Goal: Navigation & Orientation: Find specific page/section

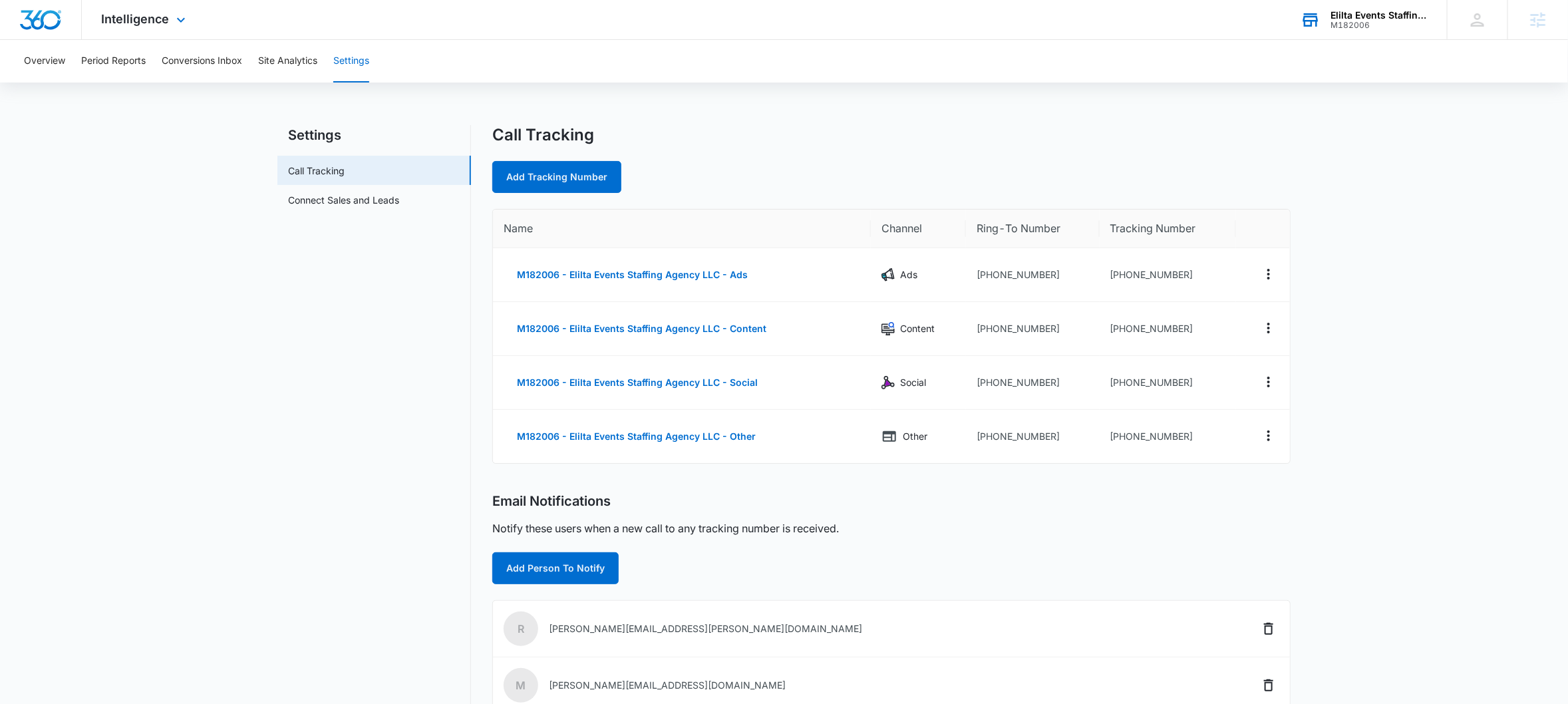
click at [1376, 18] on div "Elilta Events Staffing Agency LLC" at bounding box center [1378, 14] width 97 height 10
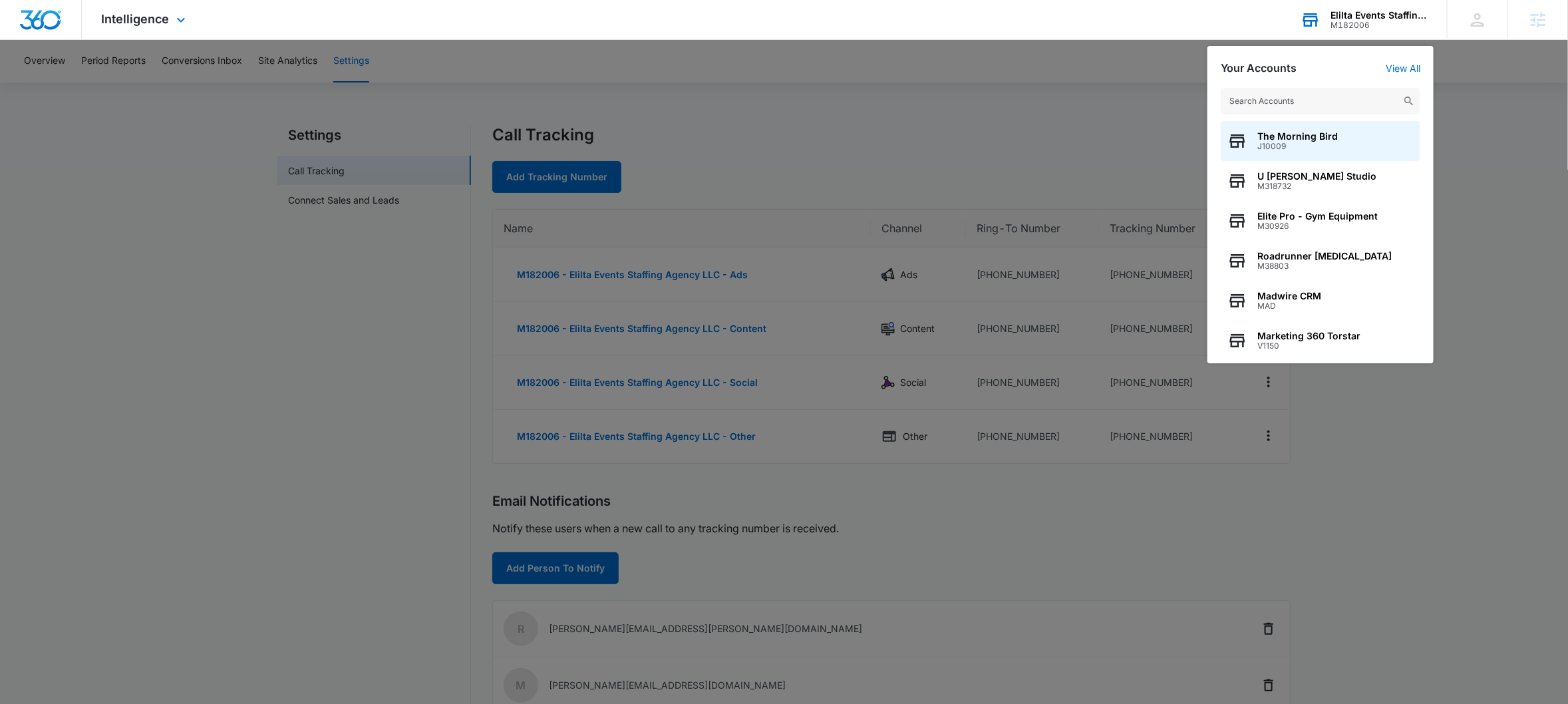
click at [1288, 102] on input "text" at bounding box center [1320, 101] width 199 height 27
type input "matthew"
click at [1306, 155] on div "Matthews & Jones, LLP M24396" at bounding box center [1320, 141] width 199 height 40
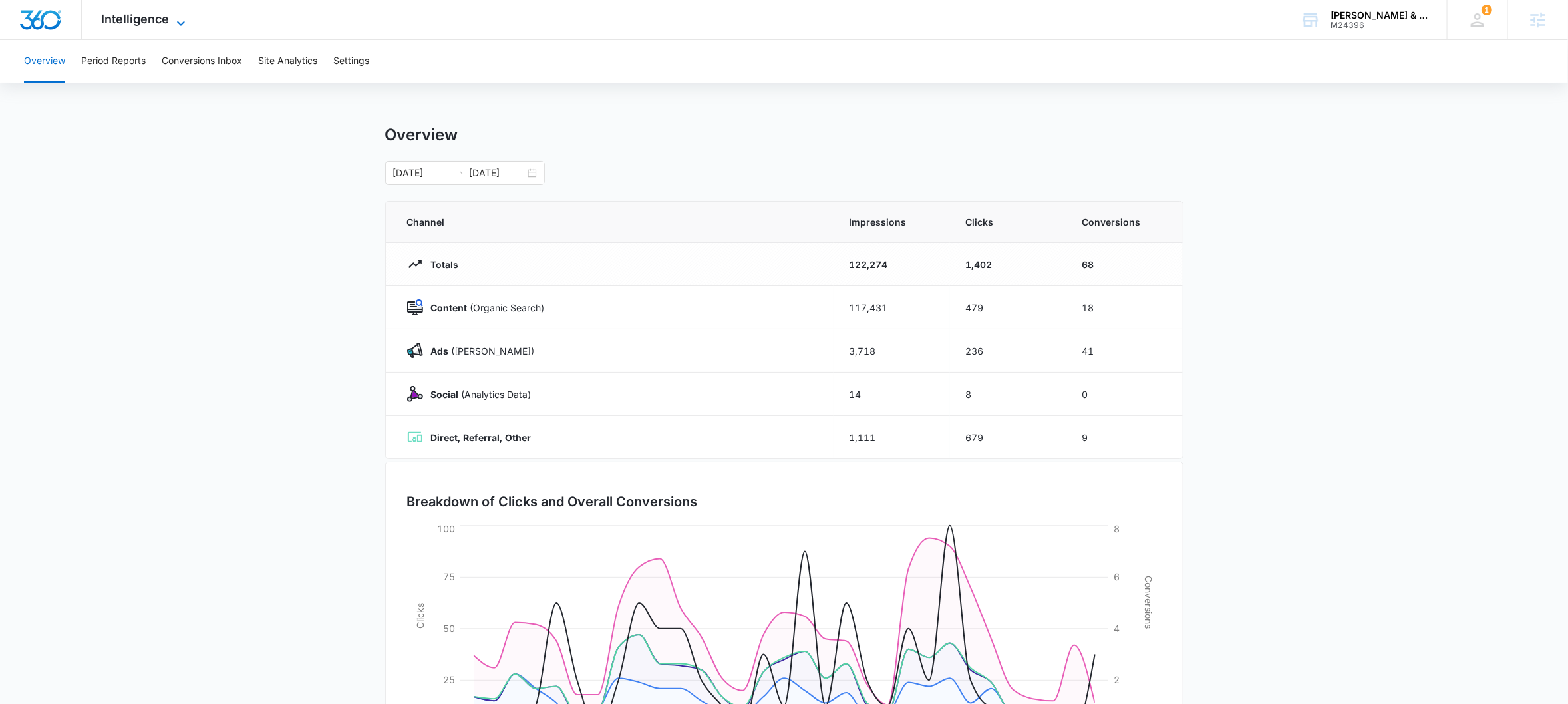
click at [152, 19] on span "Intelligence" at bounding box center [136, 19] width 68 height 14
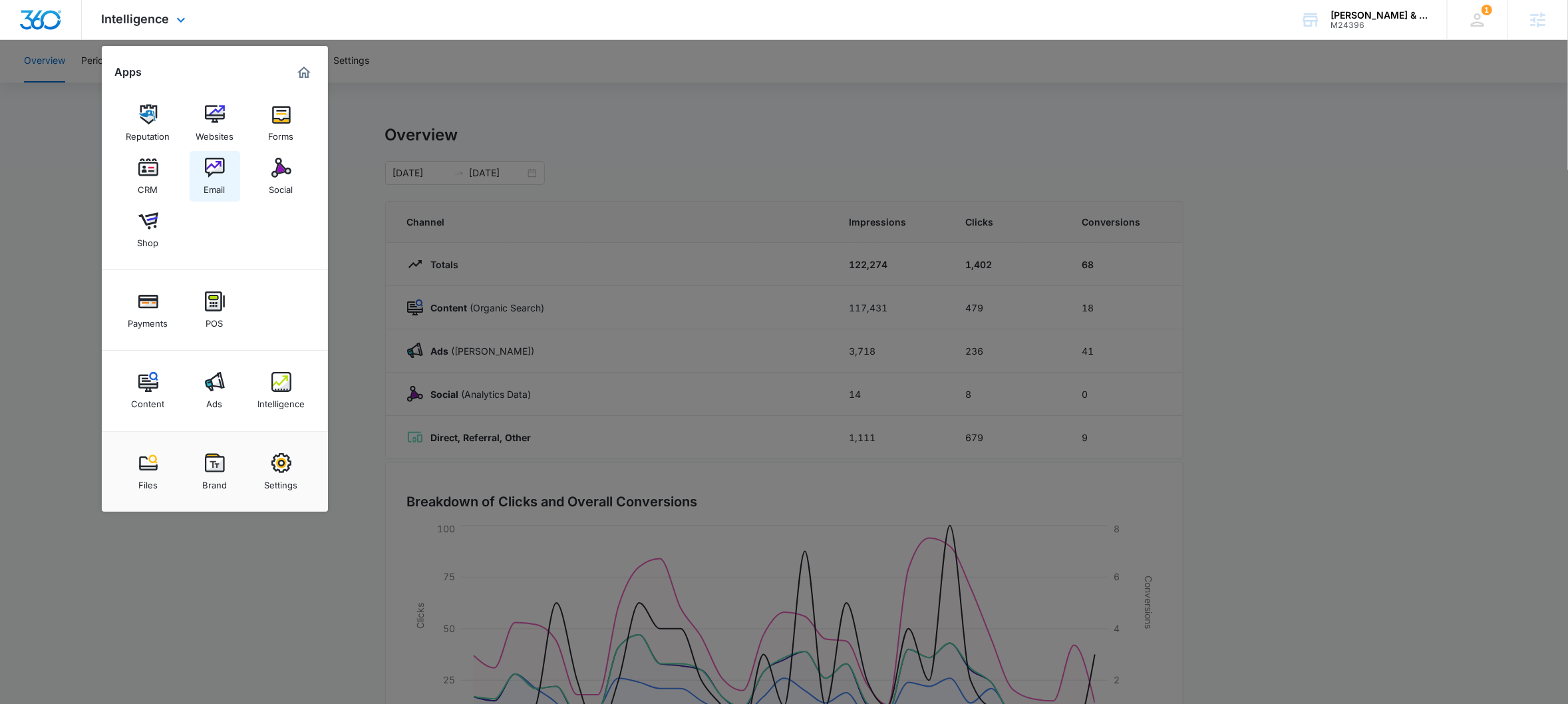
click at [212, 162] on img at bounding box center [215, 168] width 20 height 20
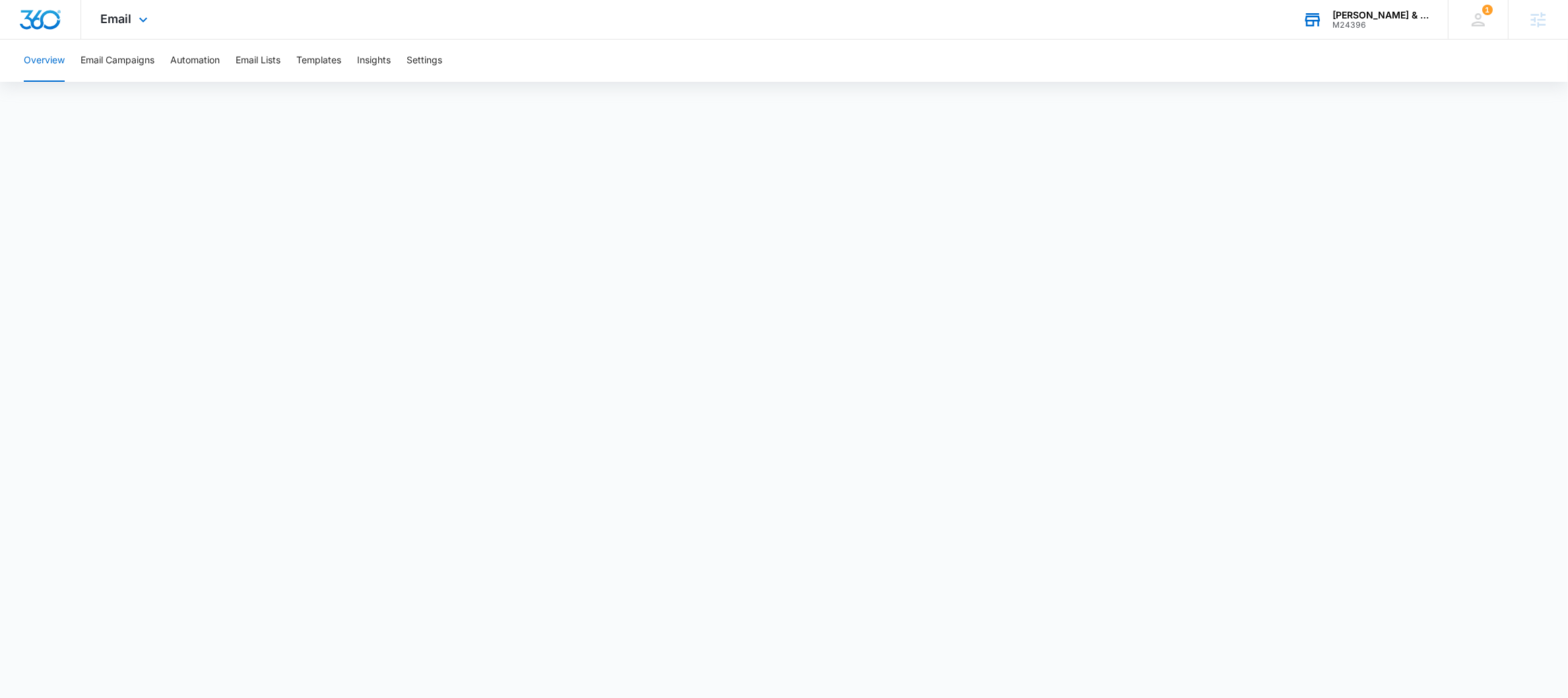
click at [1376, 31] on div "Matthews & Jones, LLP M24396 Your Accounts View All" at bounding box center [1365, 19] width 165 height 39
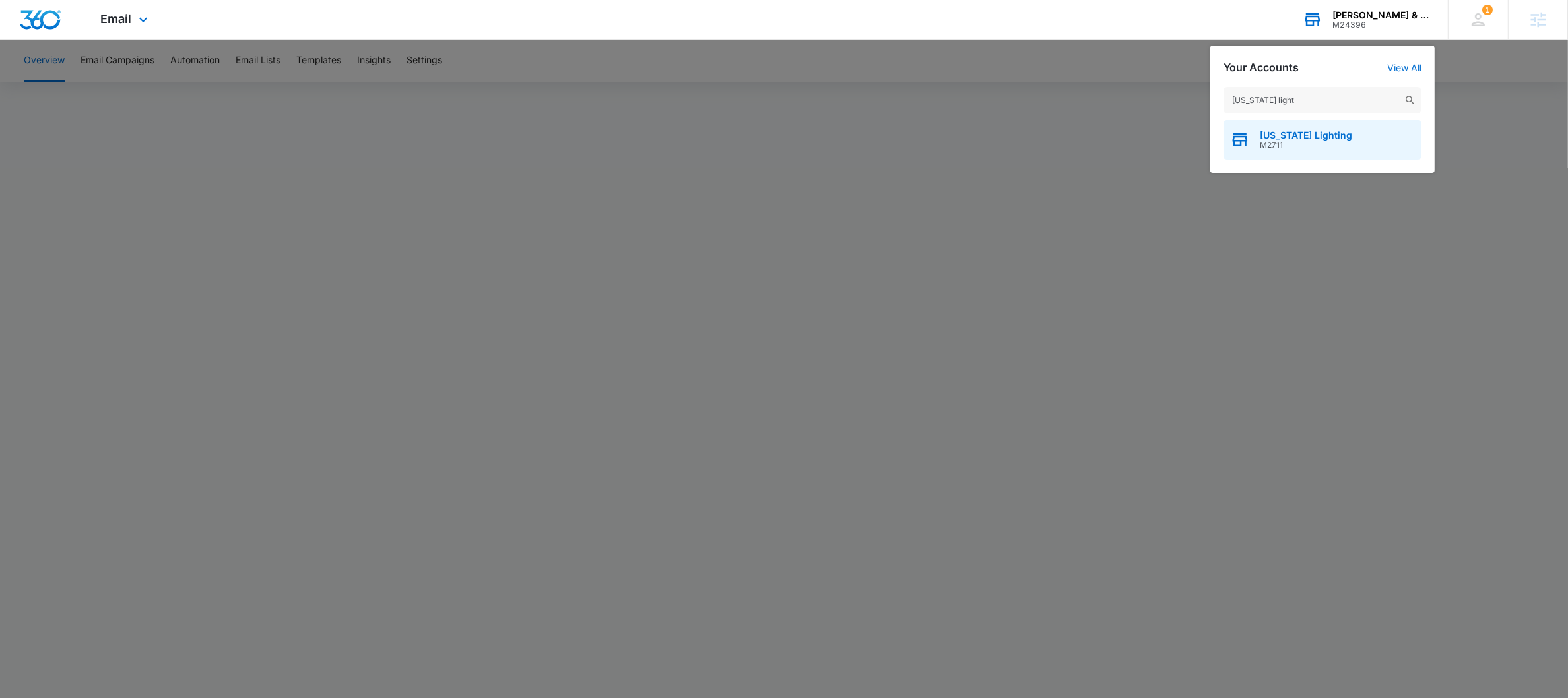
type input "colorado light"
click at [1304, 143] on span "M2711" at bounding box center [1306, 144] width 92 height 9
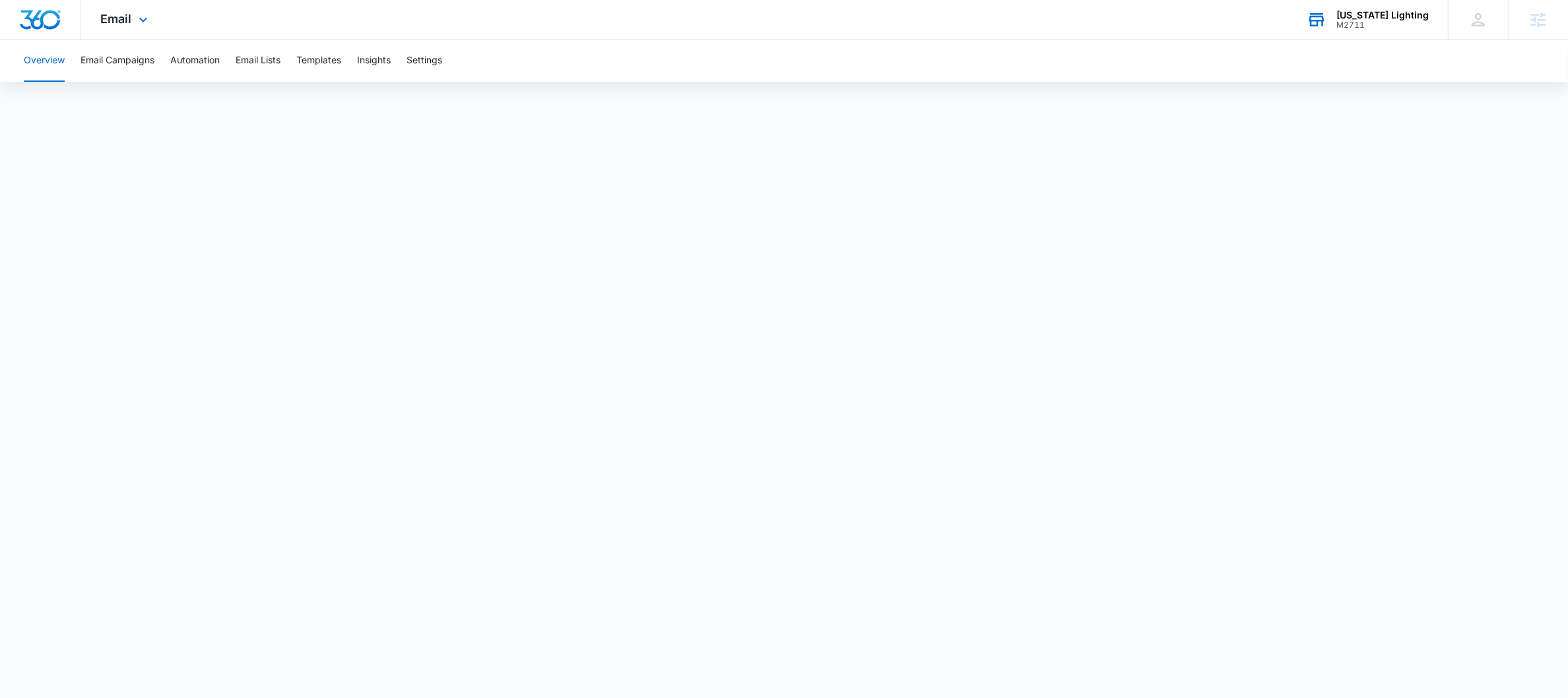
click at [87, 23] on div "Email Apps Reputation Websites Forms CRM Email Social Payments POS Content Ads …" at bounding box center [126, 19] width 90 height 39
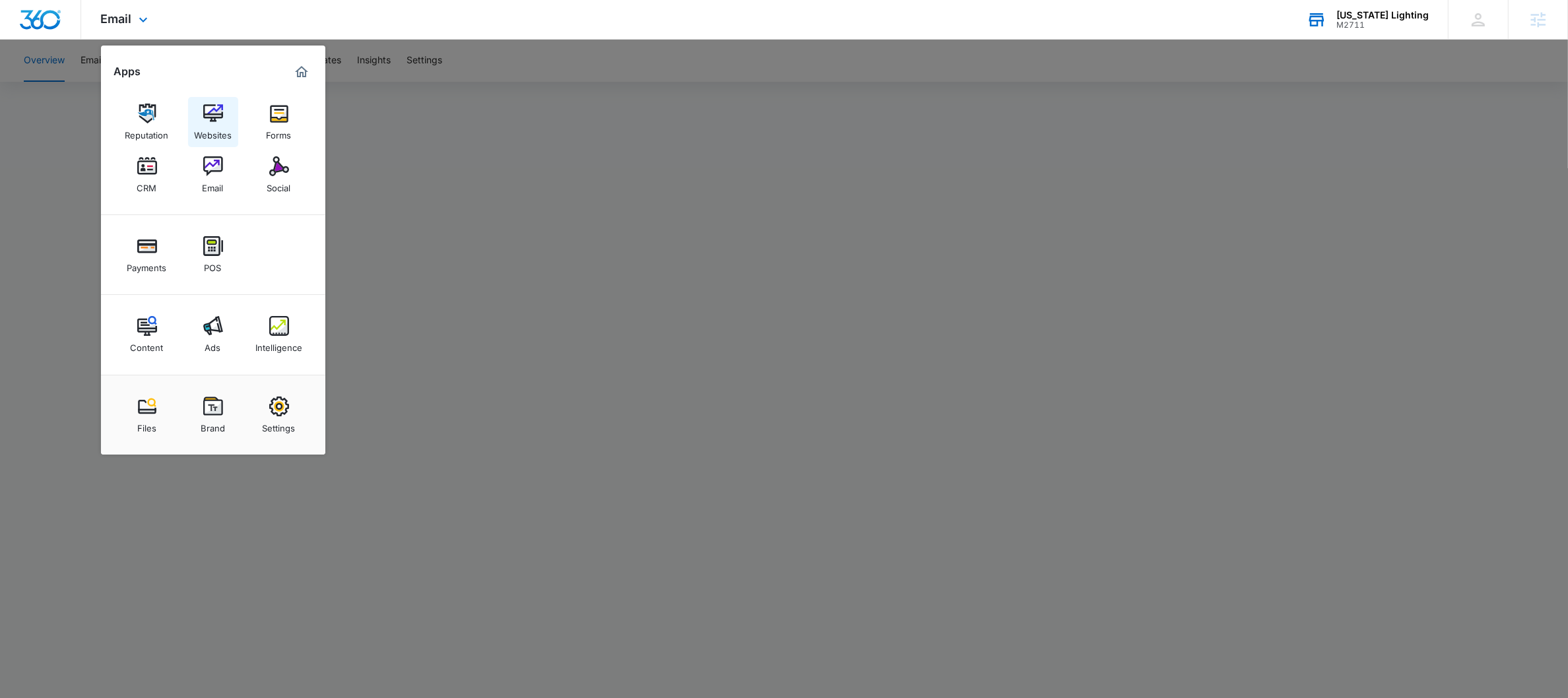
click at [216, 114] on img at bounding box center [213, 113] width 20 height 20
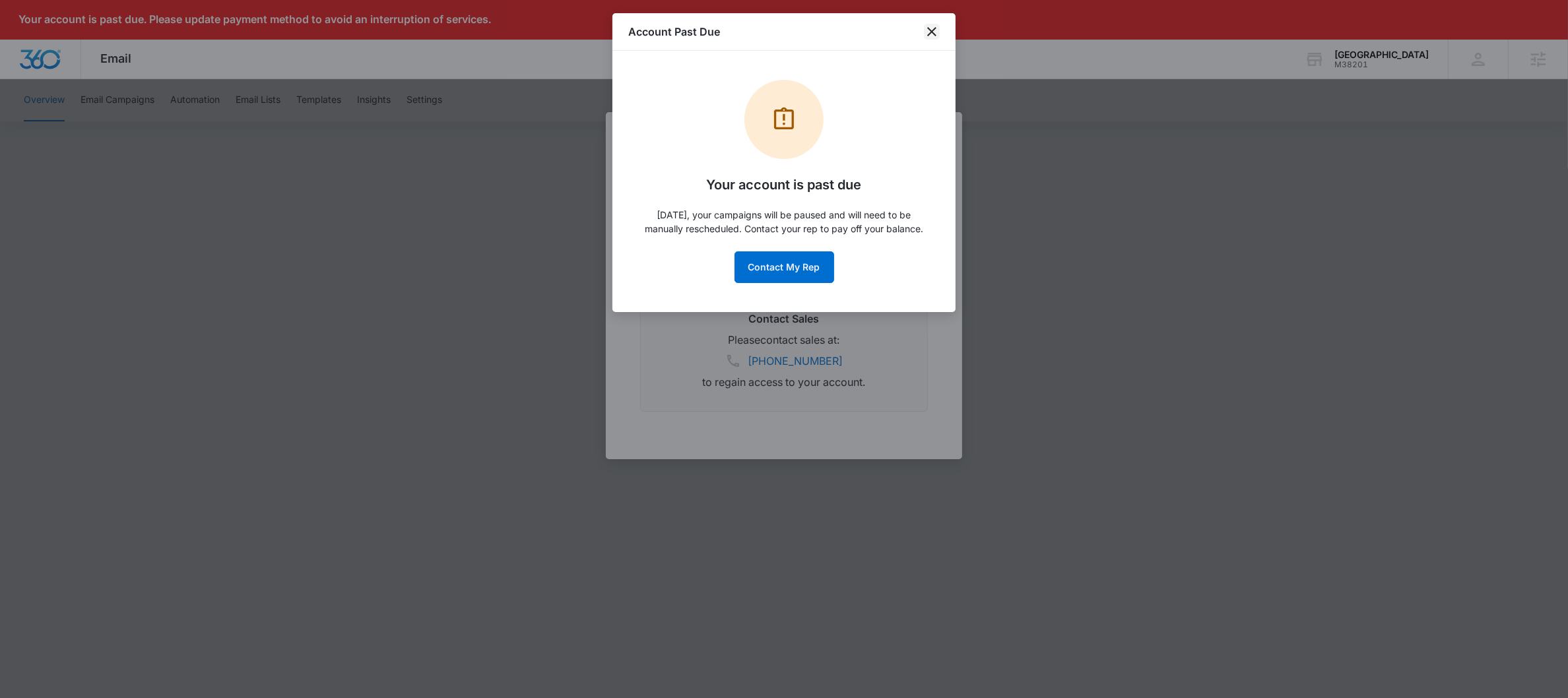
click at [931, 32] on icon "close" at bounding box center [931, 31] width 16 height 16
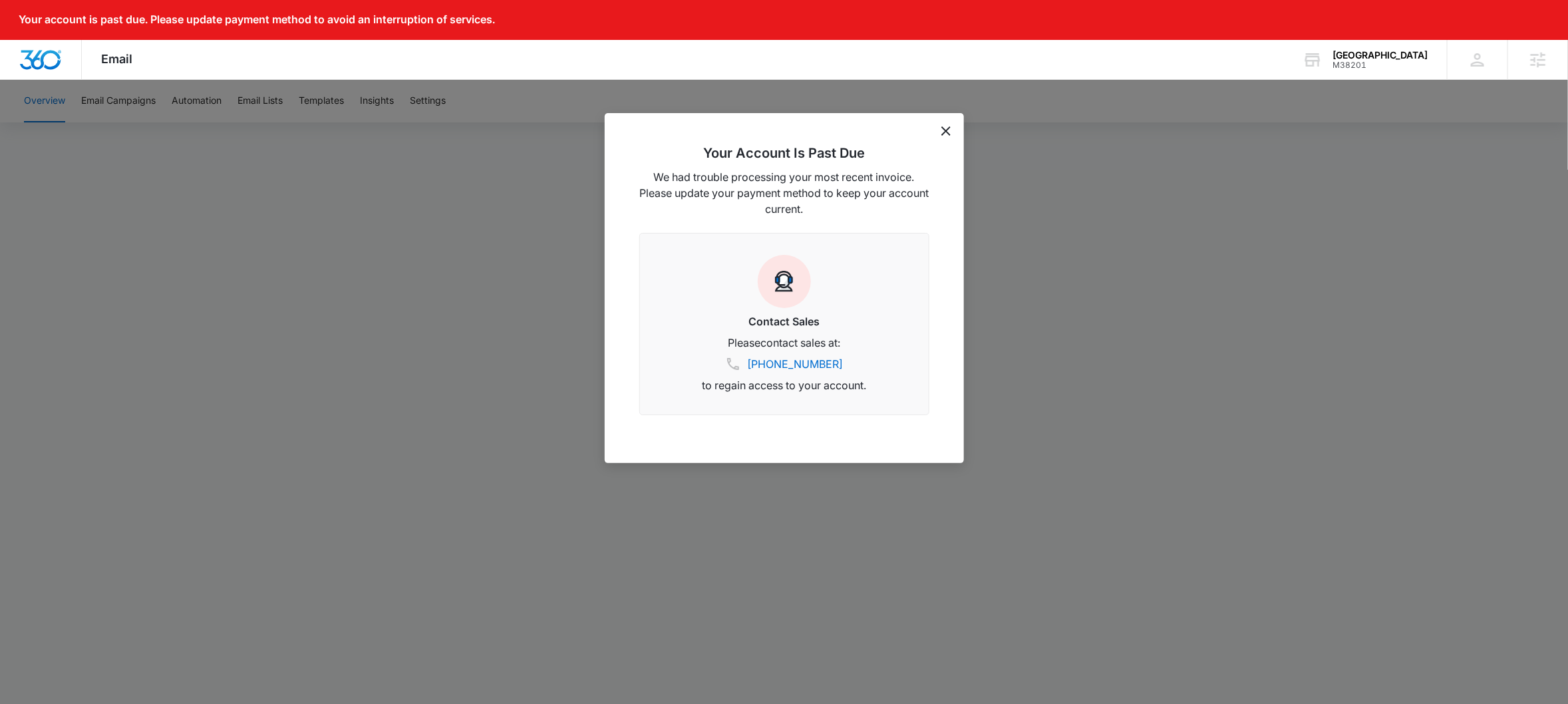
click at [942, 130] on icon "dismiss this dialog" at bounding box center [945, 130] width 9 height 9
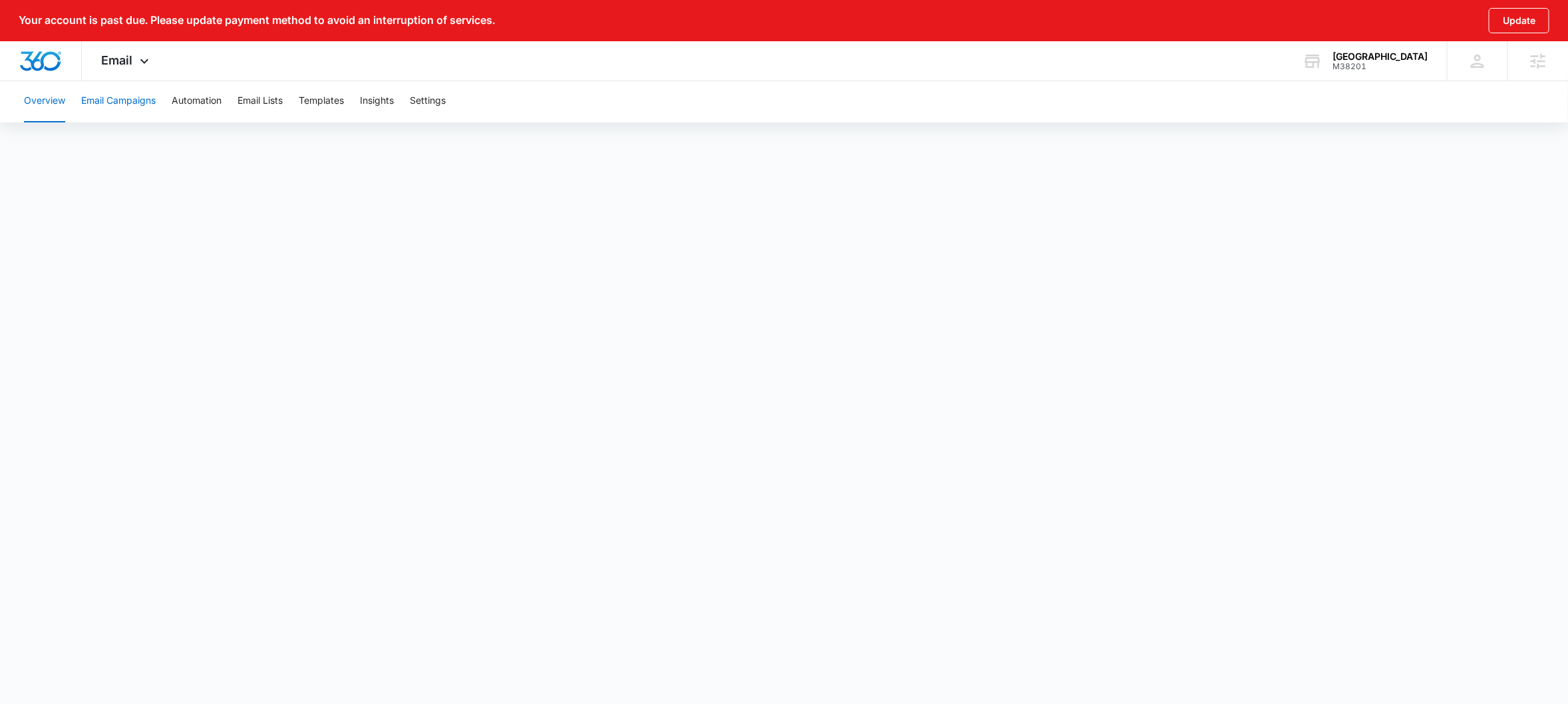
click at [103, 102] on button "Email Campaigns" at bounding box center [119, 101] width 75 height 43
click at [1399, 63] on div "M38201" at bounding box center [1380, 66] width 95 height 9
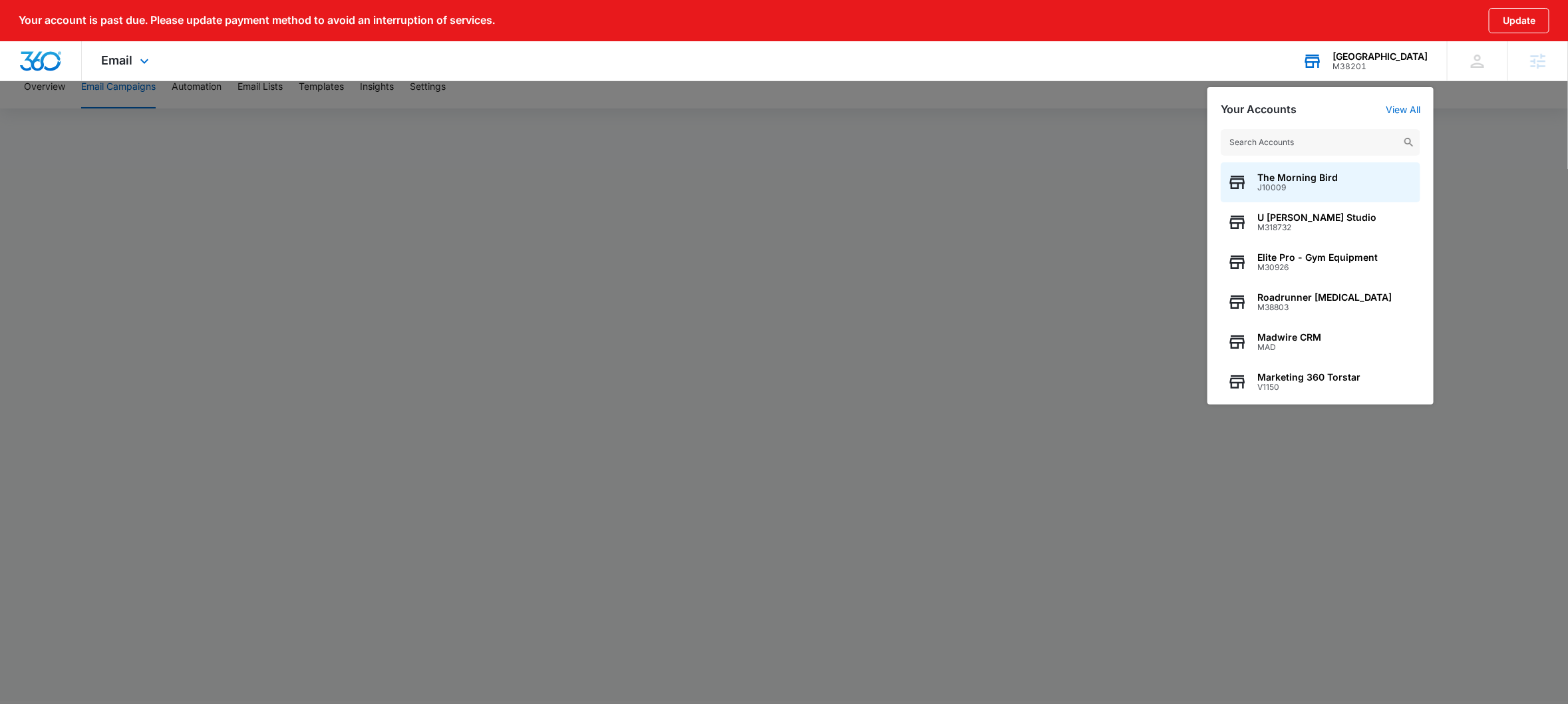
click at [1282, 135] on input "text" at bounding box center [1320, 142] width 199 height 27
type input "KIBA"
click at [1271, 186] on span "M16670" at bounding box center [1286, 187] width 59 height 9
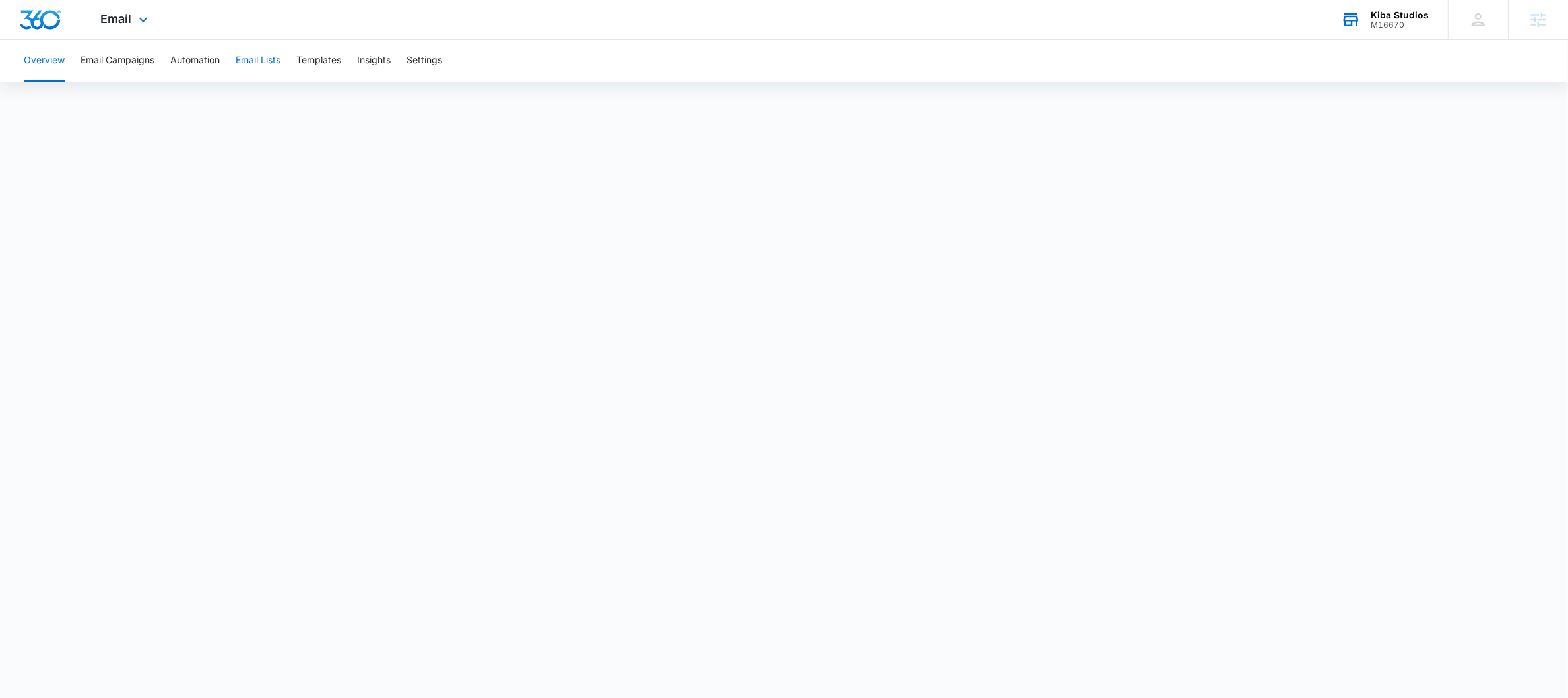
click at [255, 73] on button "Email Lists" at bounding box center [258, 61] width 45 height 42
click at [249, 60] on button "Email Lists" at bounding box center [258, 61] width 45 height 42
click at [94, 64] on button "Email Campaigns" at bounding box center [118, 61] width 74 height 42
click at [1372, 13] on div "Kiba Studios" at bounding box center [1400, 14] width 58 height 10
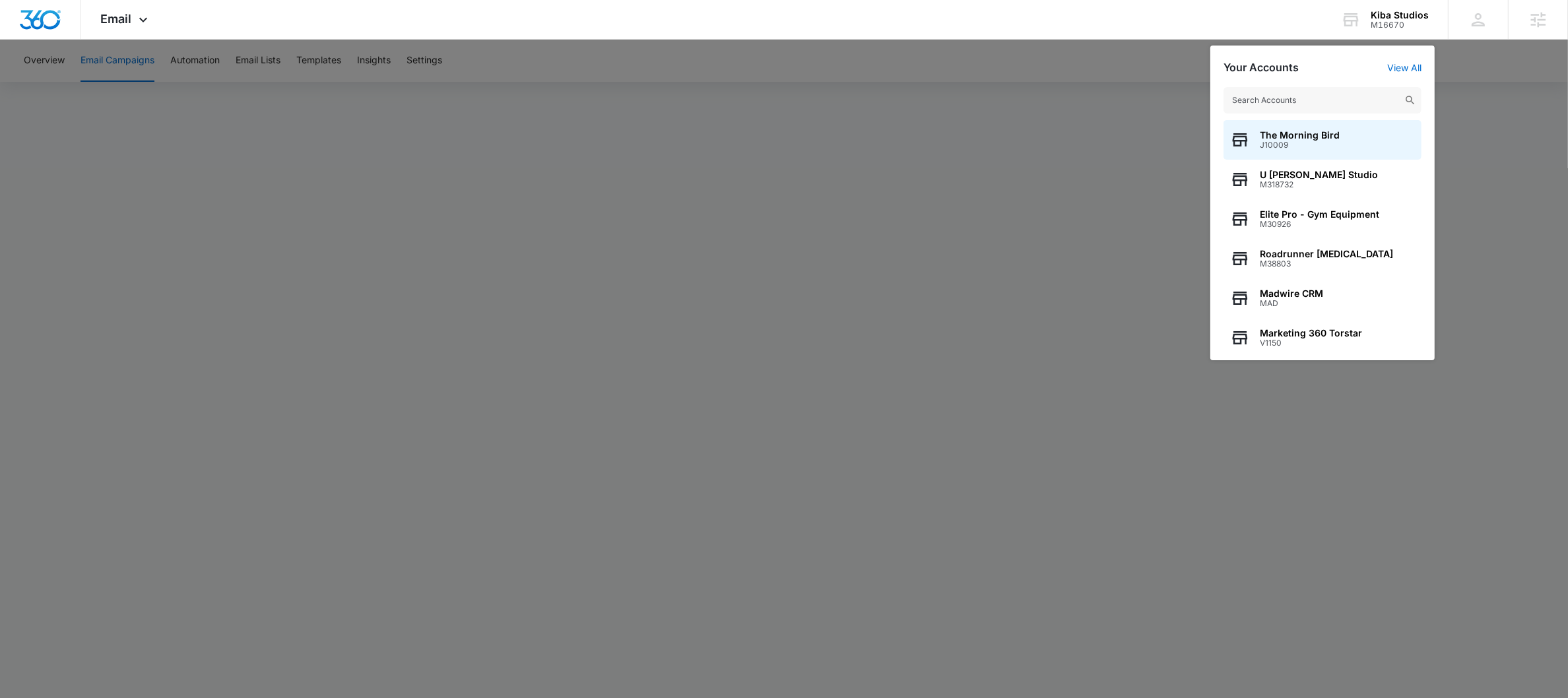
click at [1306, 105] on input "text" at bounding box center [1322, 100] width 198 height 27
type input "Playa"
click at [1317, 134] on div "[GEOGRAPHIC_DATA]" at bounding box center [1322, 140] width 198 height 40
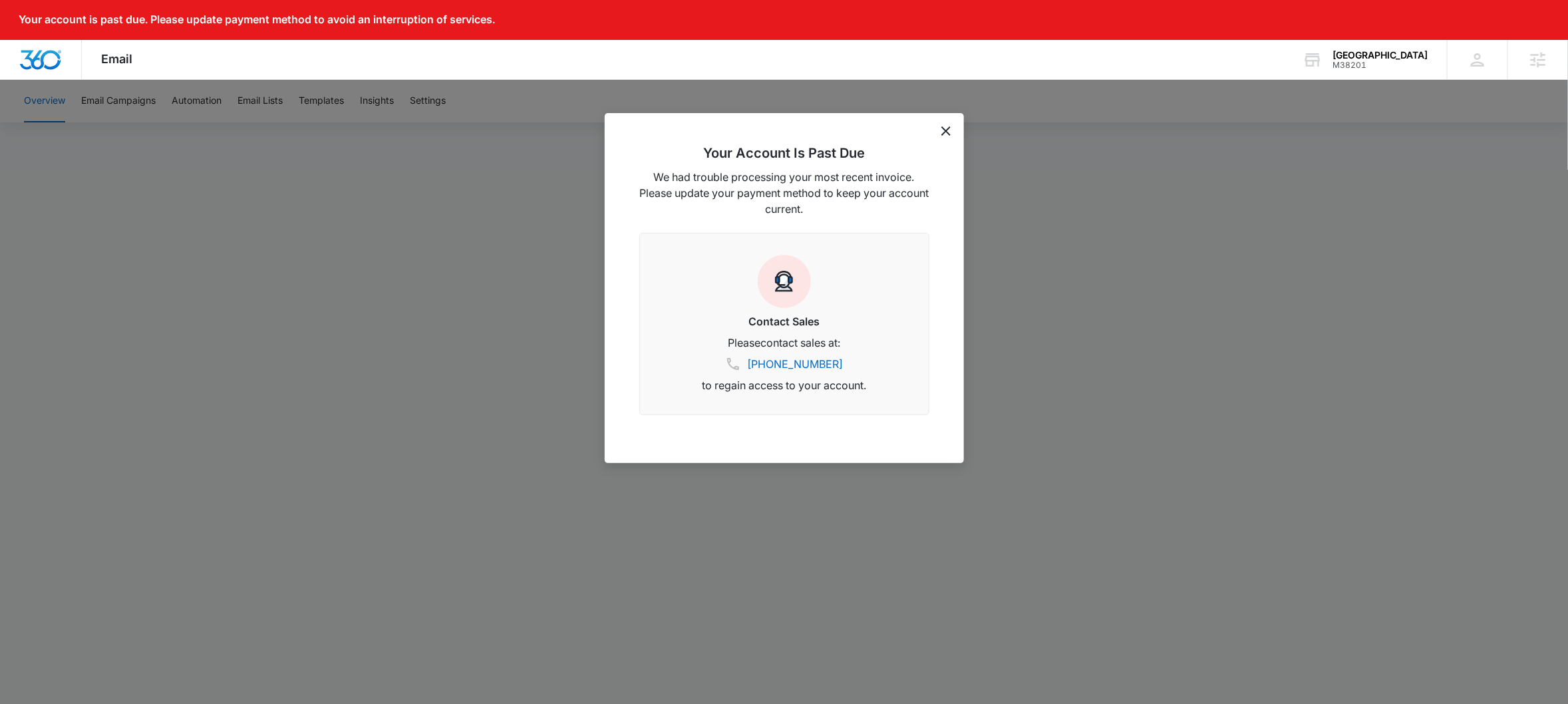
click at [933, 135] on div "Your Account Is Past Due We had trouble processing your most recent invoice. Pl…" at bounding box center [784, 288] width 359 height 350
click at [955, 131] on div "Your Account Is Past Due We had trouble processing your most recent invoice. Pl…" at bounding box center [784, 288] width 359 height 350
click at [953, 129] on div "Your Account Is Past Due We had trouble processing your most recent invoice. Pl…" at bounding box center [784, 288] width 359 height 350
click at [948, 130] on icon "dismiss this dialog" at bounding box center [945, 130] width 9 height 9
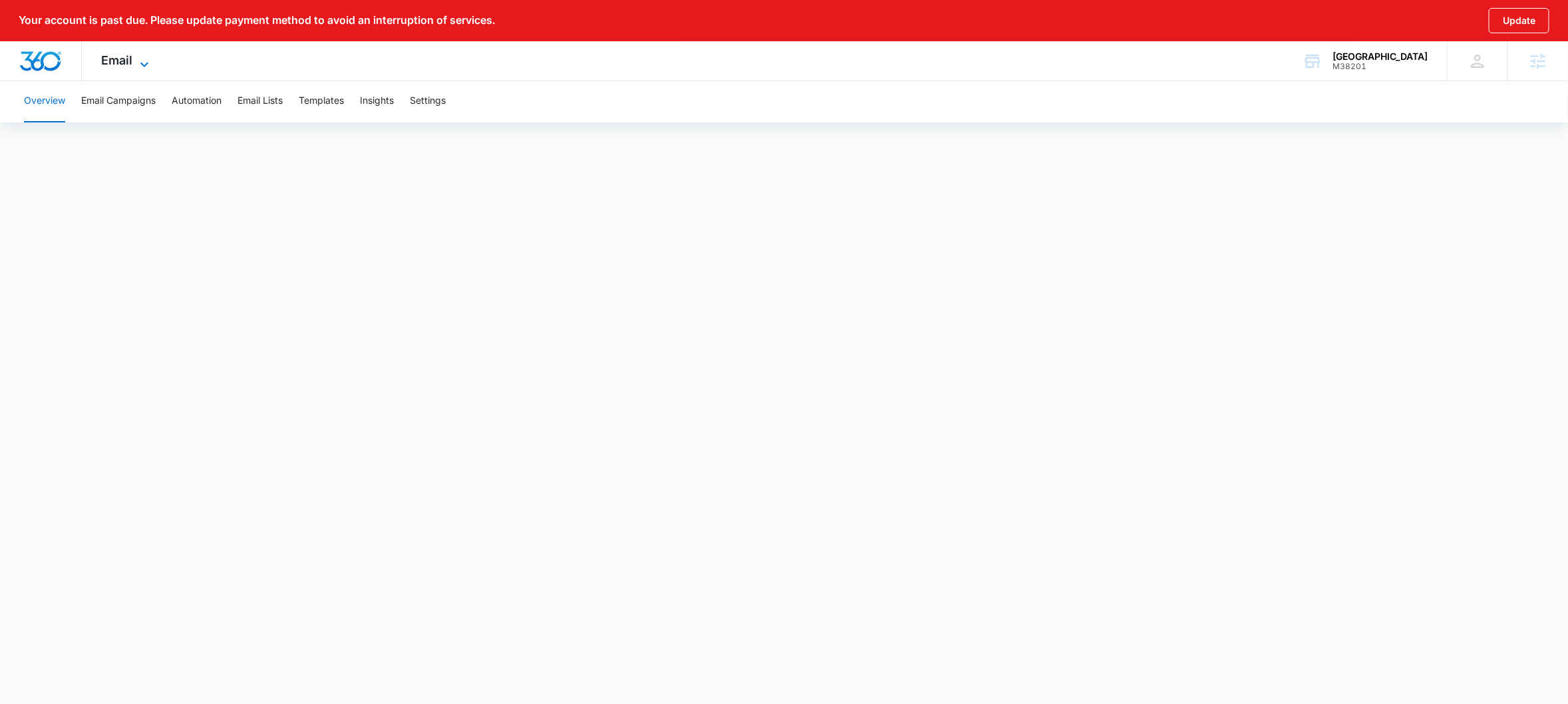
click at [121, 63] on span "Email" at bounding box center [117, 60] width 31 height 14
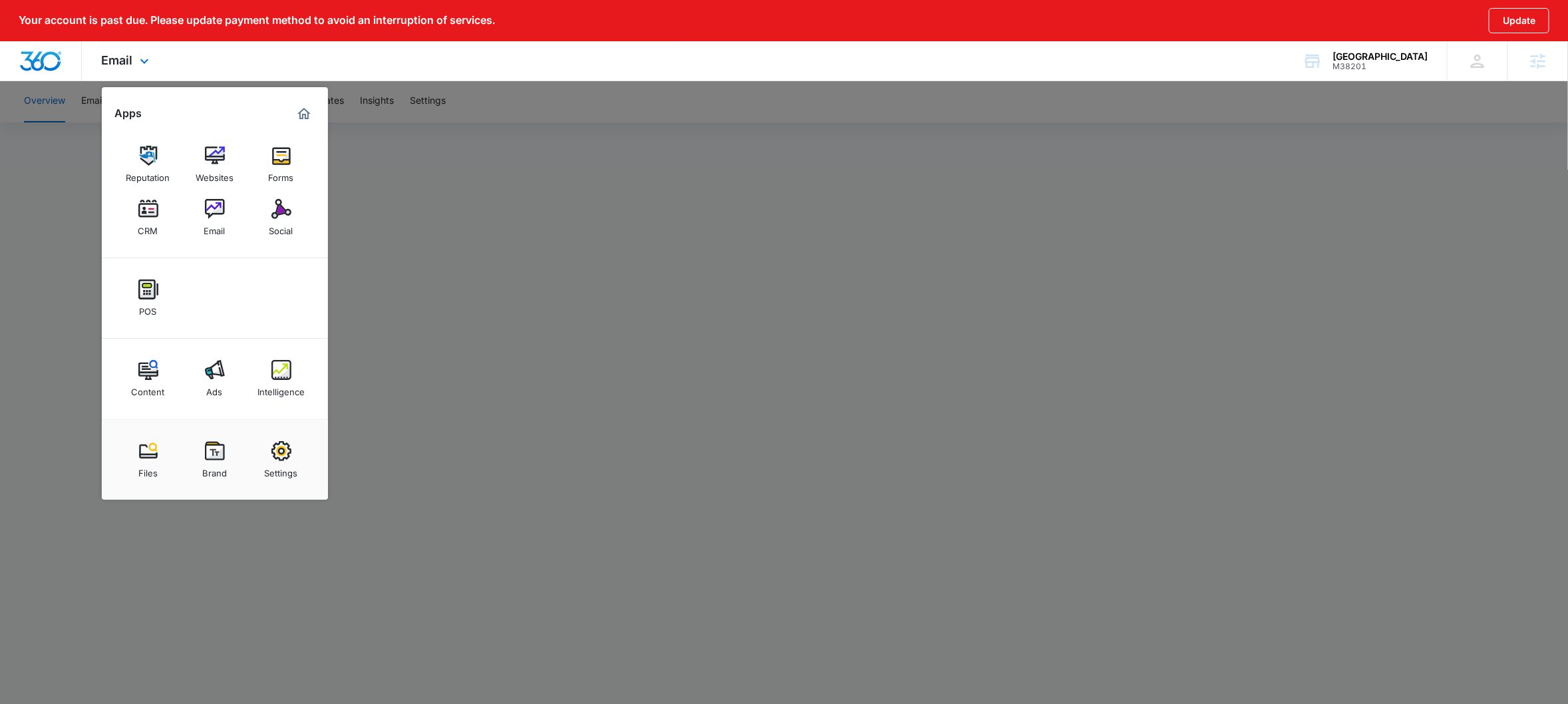
click at [201, 118] on div "Apps" at bounding box center [215, 113] width 199 height 21
click at [196, 160] on link "Websites" at bounding box center [215, 164] width 50 height 50
